Goal: Check status: Check status

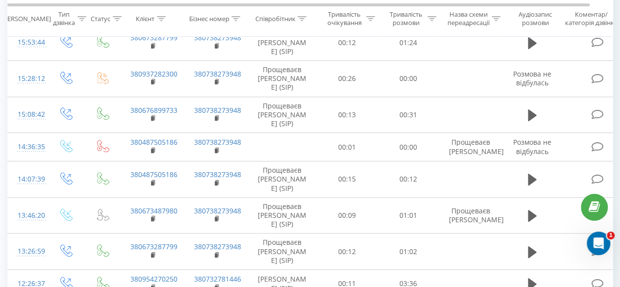
scroll to position [98, 0]
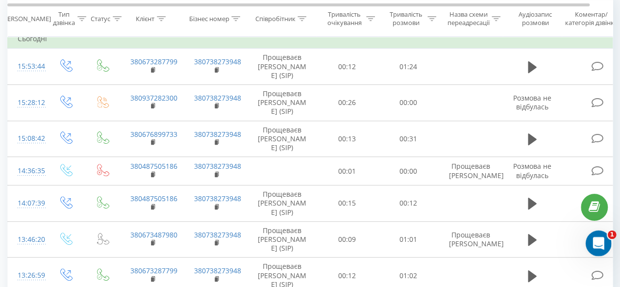
click at [596, 236] on icon "Открыть службу сообщений Intercom" at bounding box center [597, 242] width 16 height 16
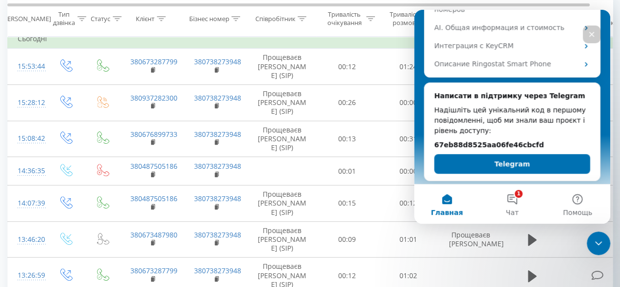
scroll to position [232, 0]
click at [596, 30] on div "Закрыть" at bounding box center [592, 34] width 18 height 18
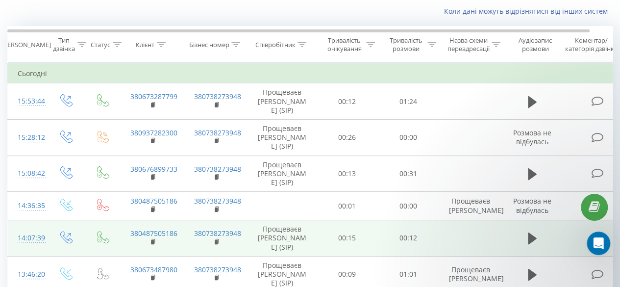
scroll to position [0, 0]
